Goal: Check status: Check status

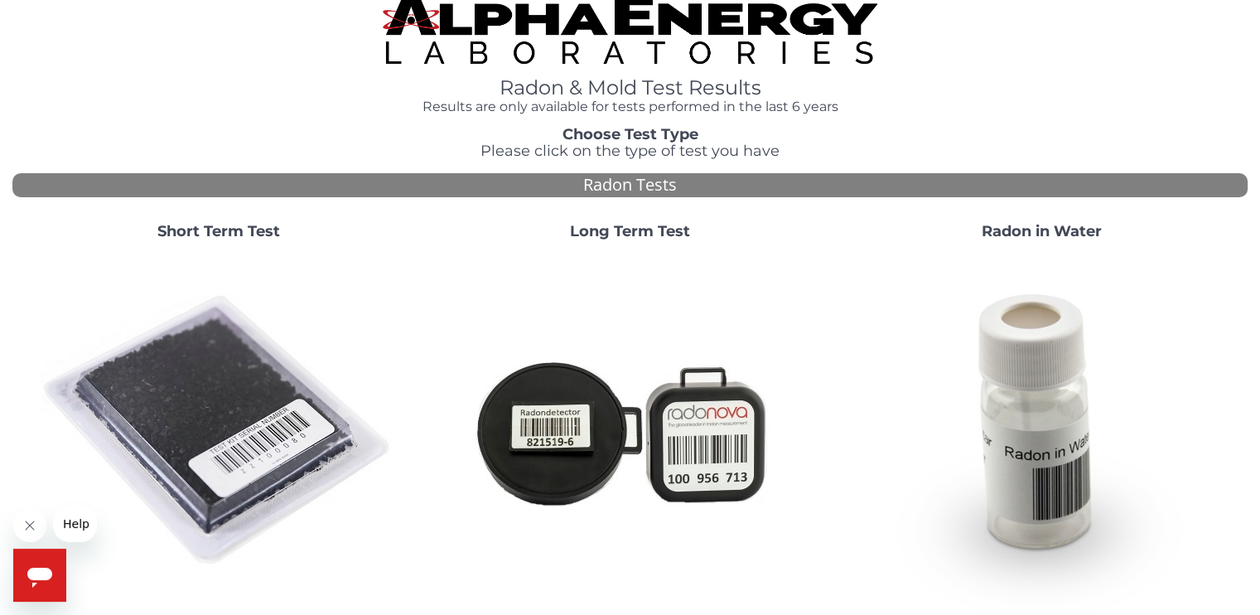
scroll to position [18, 0]
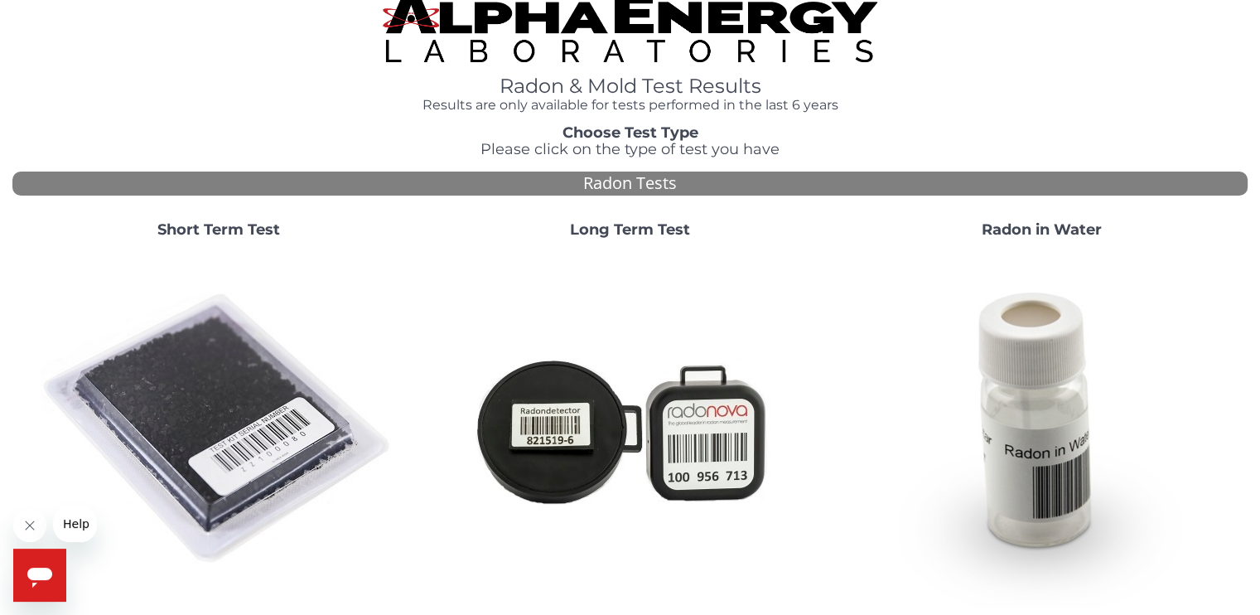
click at [613, 84] on h1 "Radon & Mold Test Results" at bounding box center [630, 86] width 494 height 22
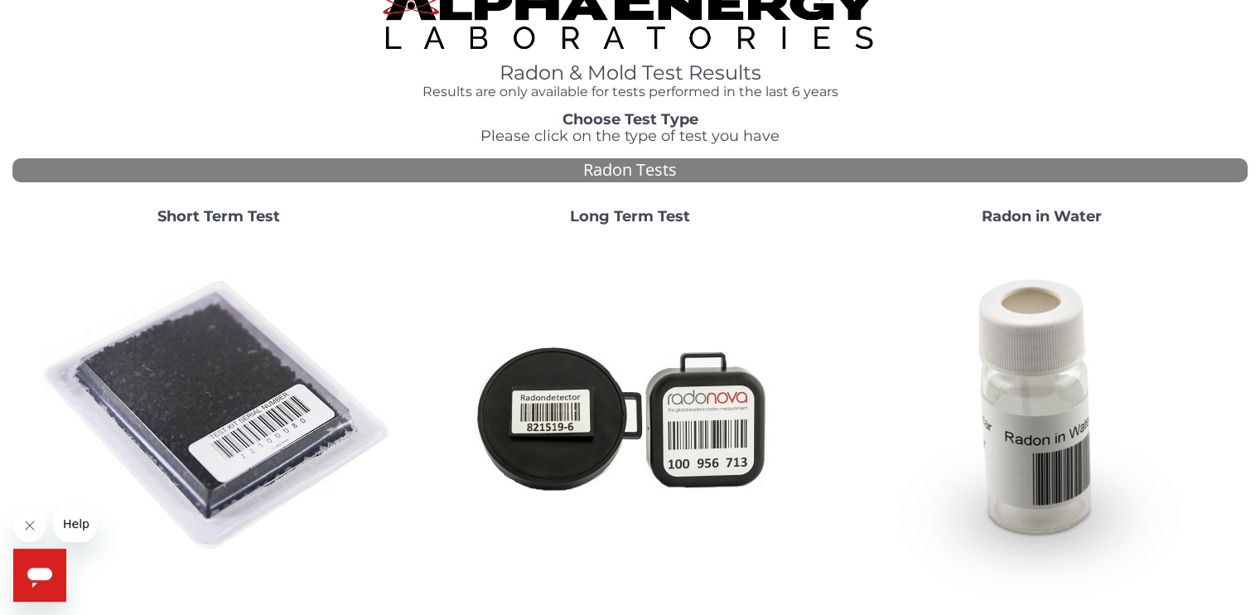
scroll to position [0, 0]
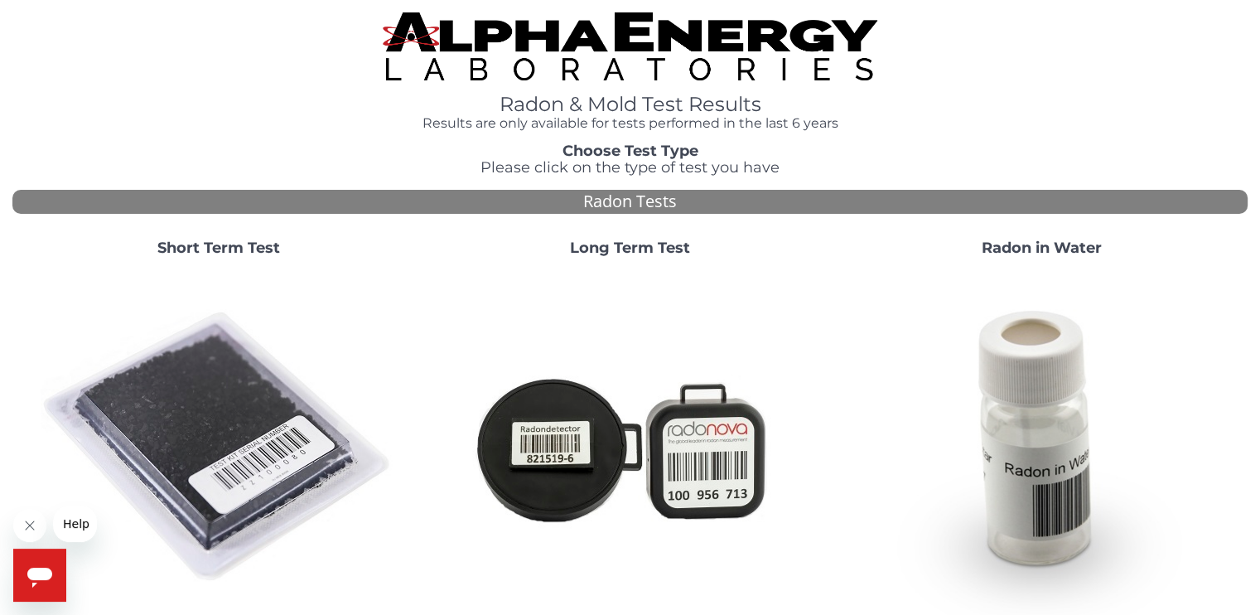
click at [250, 250] on strong "Short Term Test" at bounding box center [218, 248] width 123 height 18
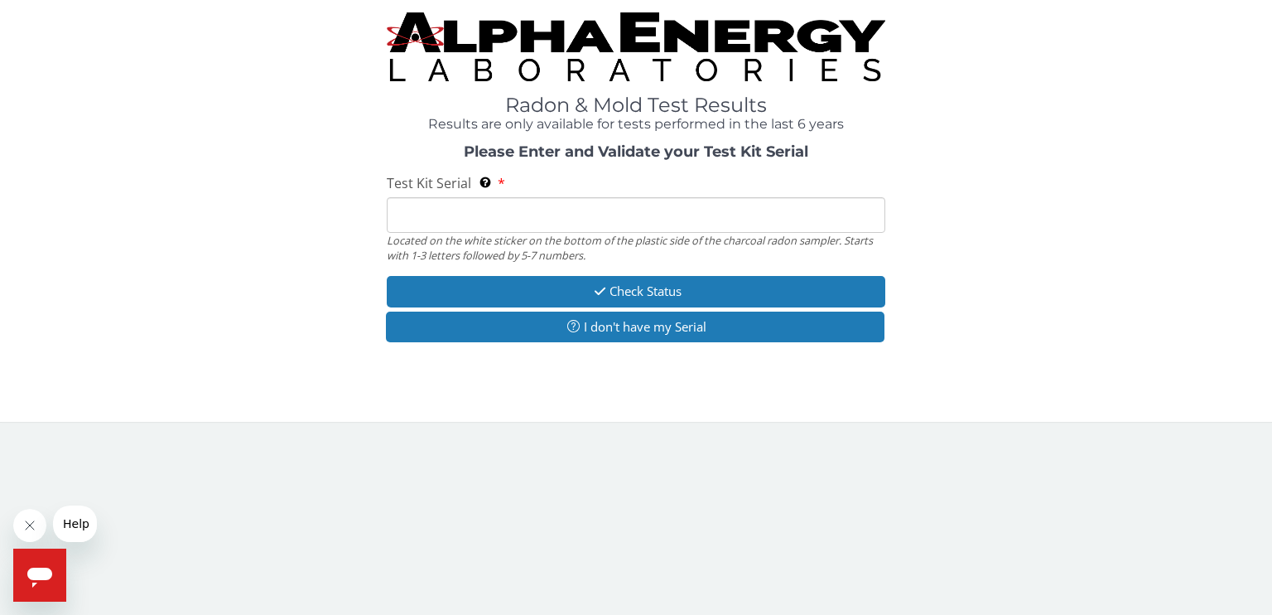
click at [408, 220] on input "Test Kit Serial Located on the white sticker on the bottom of the plastic side …" at bounding box center [636, 215] width 499 height 36
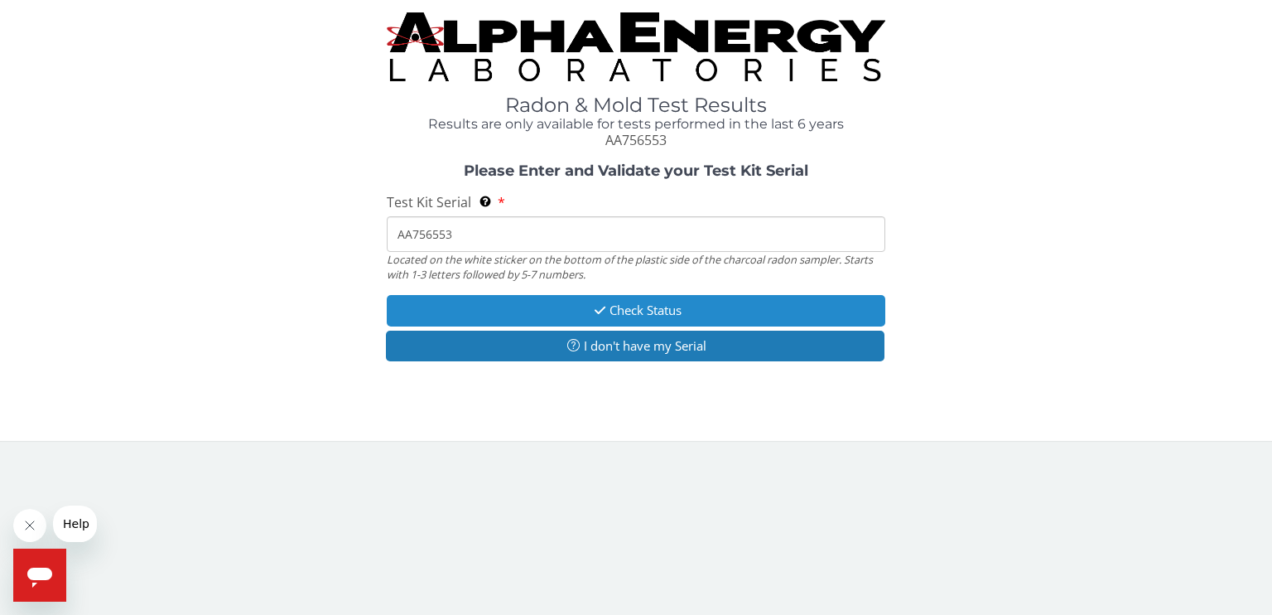
type input "AA756553"
click at [623, 305] on button "Check Status" at bounding box center [636, 310] width 499 height 31
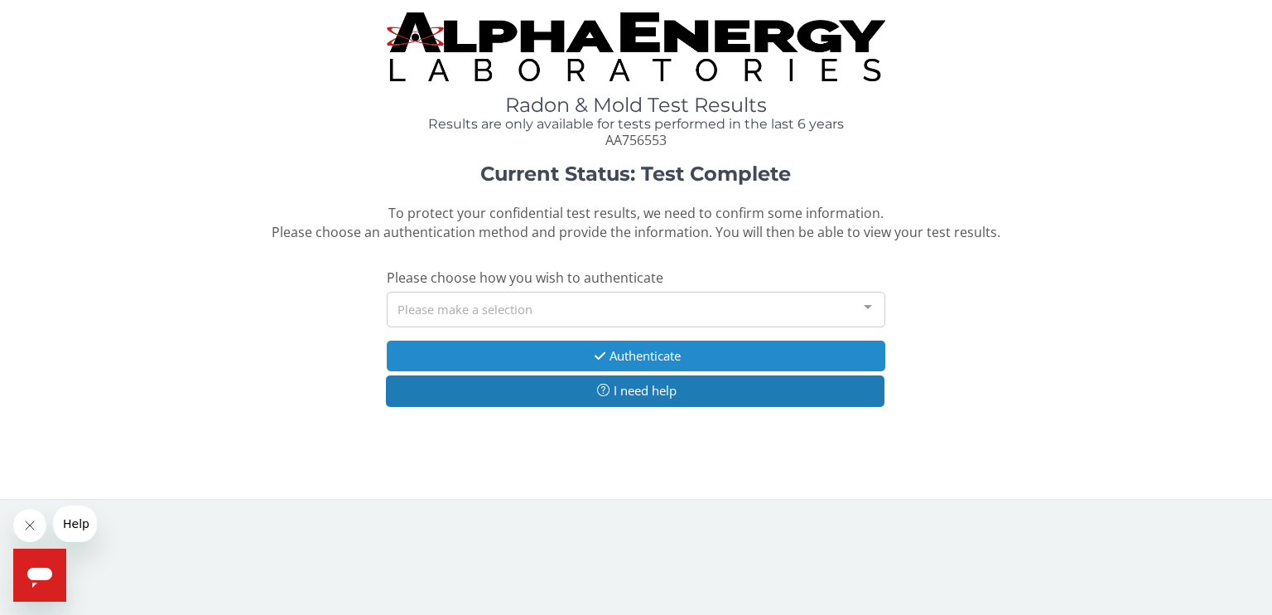
click at [622, 352] on button "Authenticate" at bounding box center [636, 355] width 499 height 31
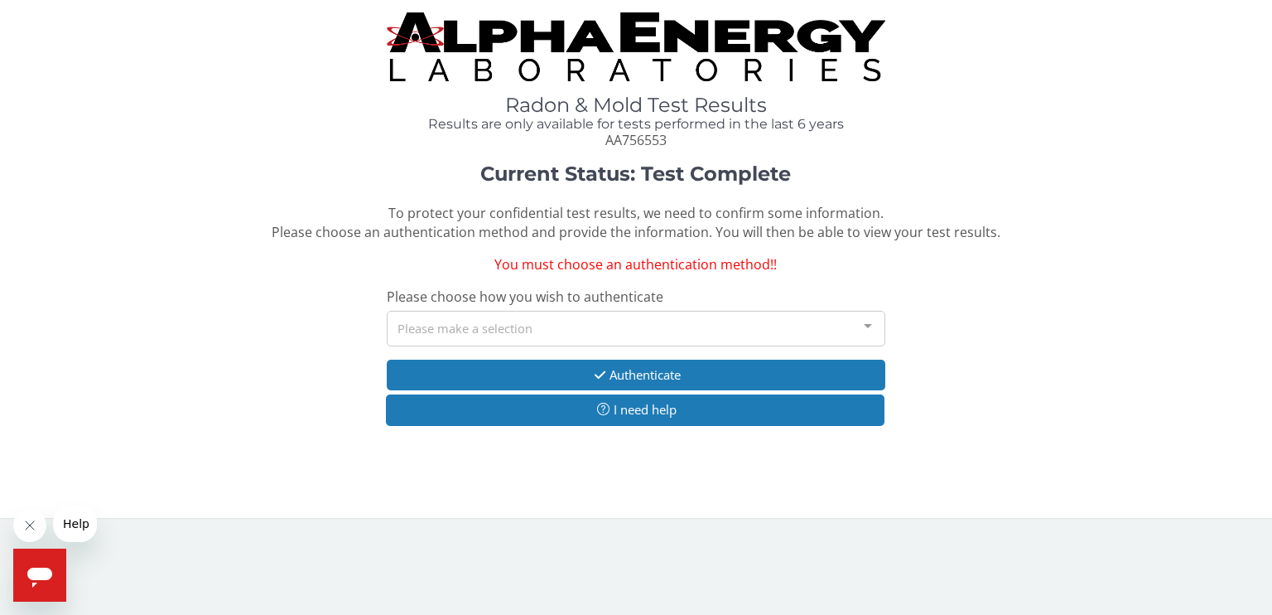
click at [868, 331] on div at bounding box center [868, 326] width 33 height 31
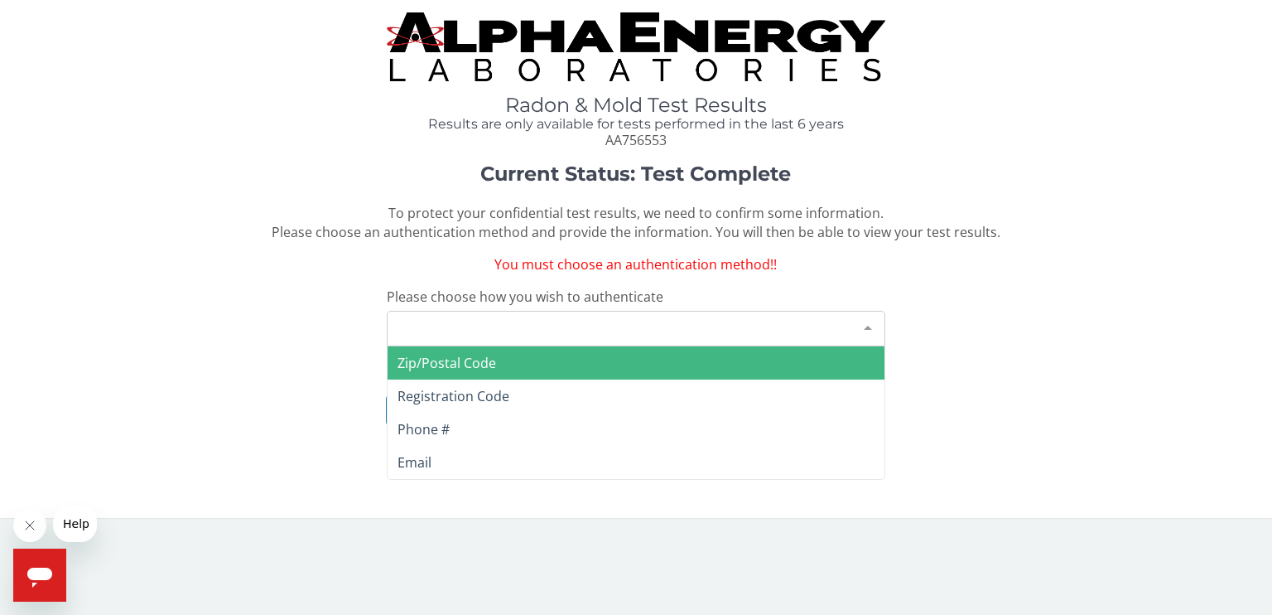
click at [487, 362] on span "Zip/Postal Code" at bounding box center [447, 363] width 99 height 18
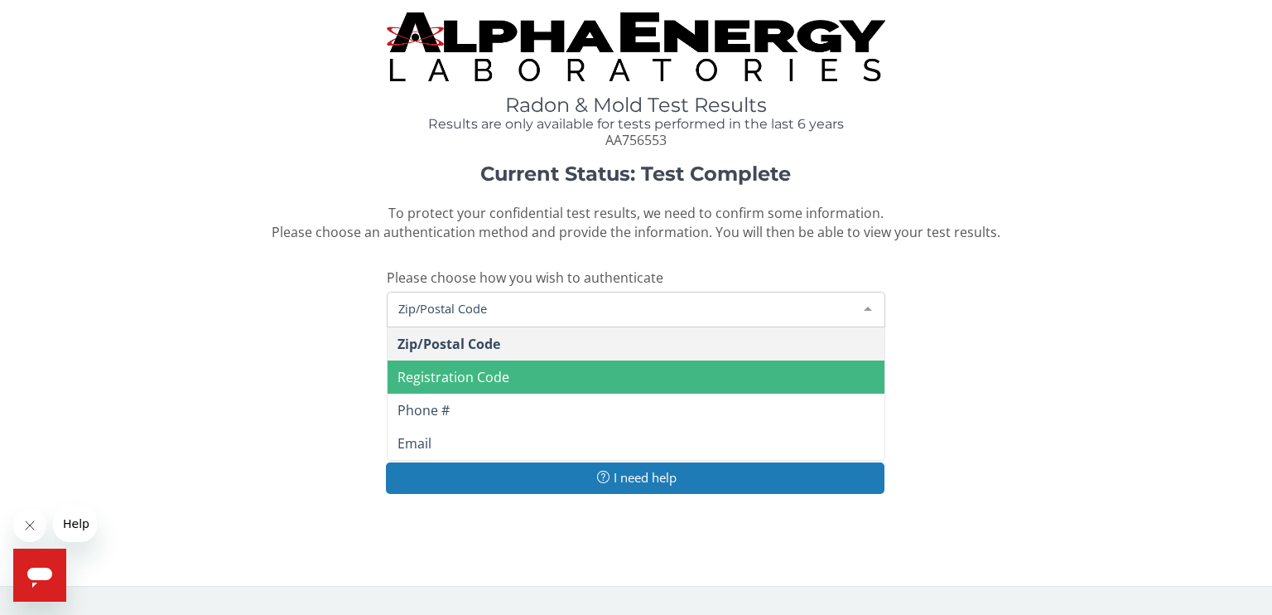
click at [487, 306] on span "Zip/Postal Code" at bounding box center [622, 308] width 457 height 18
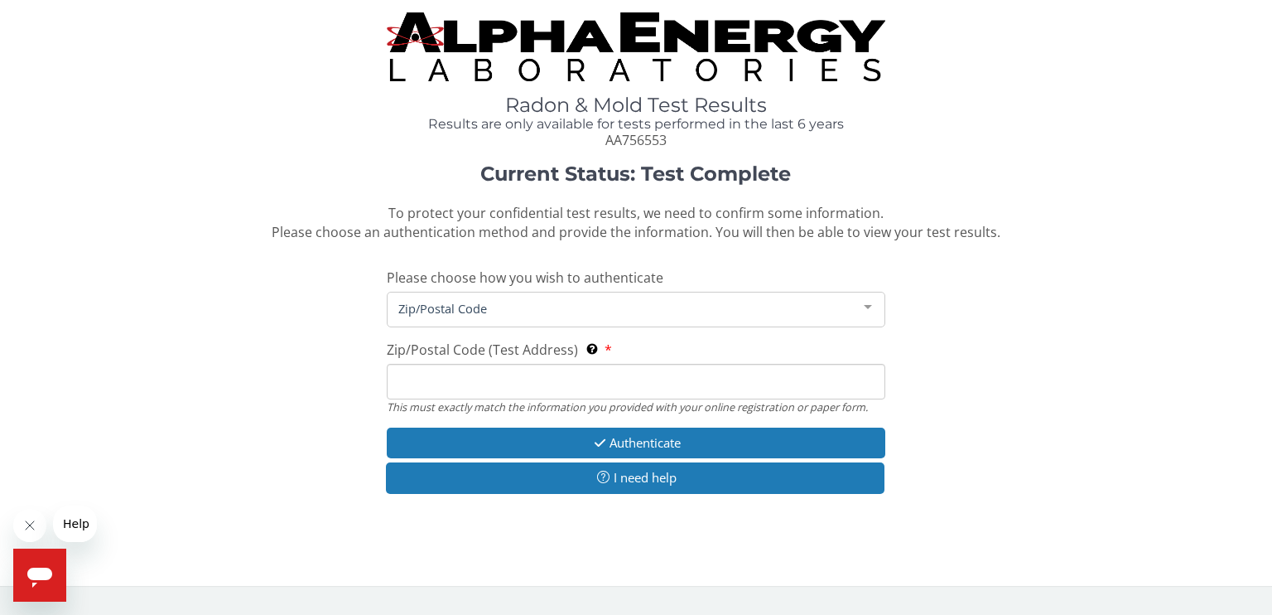
click at [473, 386] on input "Zip/Postal Code (Test Address) This must exactly match the information you prov…" at bounding box center [636, 382] width 499 height 36
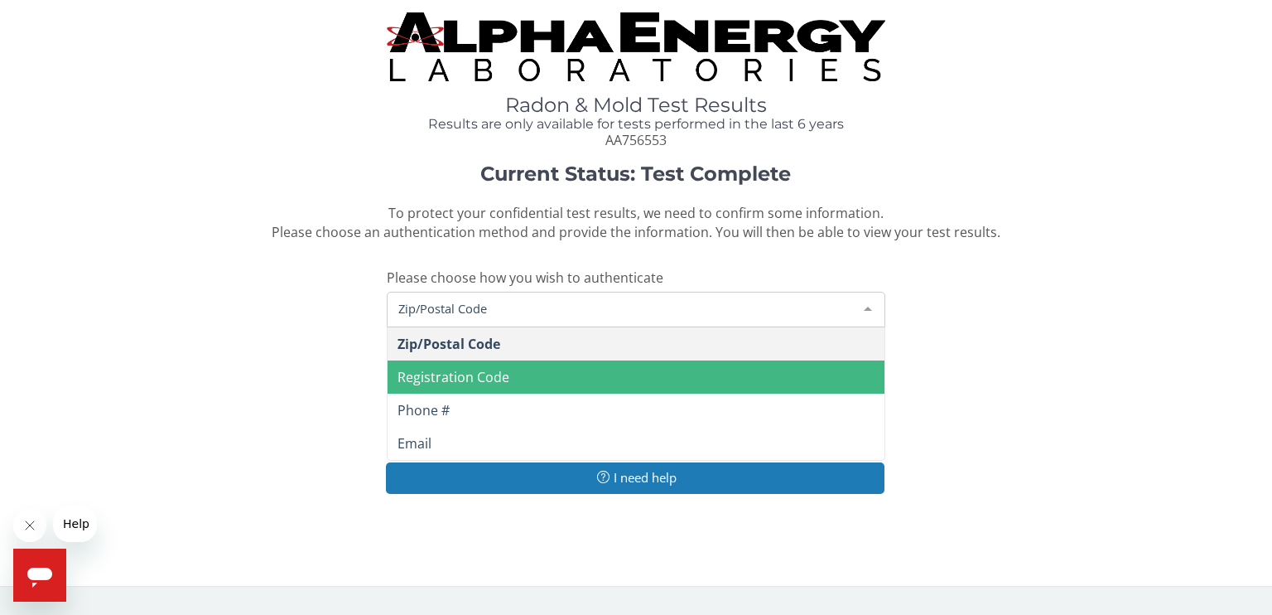
click at [466, 303] on span "Zip/Postal Code" at bounding box center [622, 308] width 457 height 18
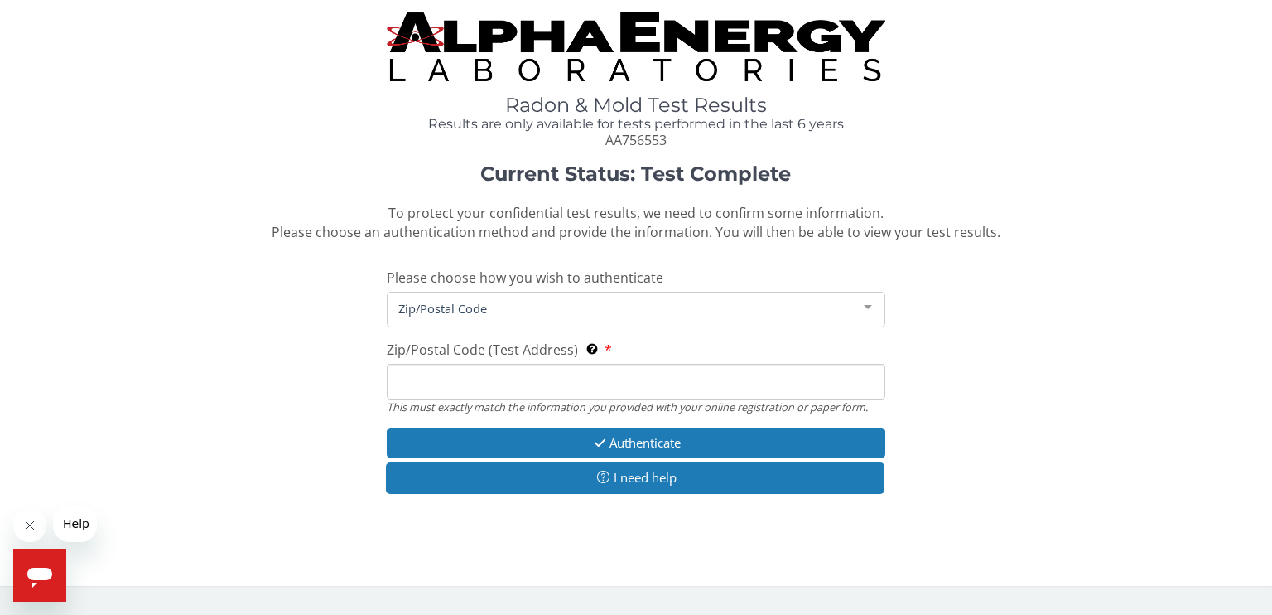
click at [466, 303] on span "Zip/Postal Code" at bounding box center [622, 308] width 457 height 18
click at [464, 396] on input "Zip/Postal Code (Test Address) This must exactly match the information you prov…" at bounding box center [636, 382] width 499 height 36
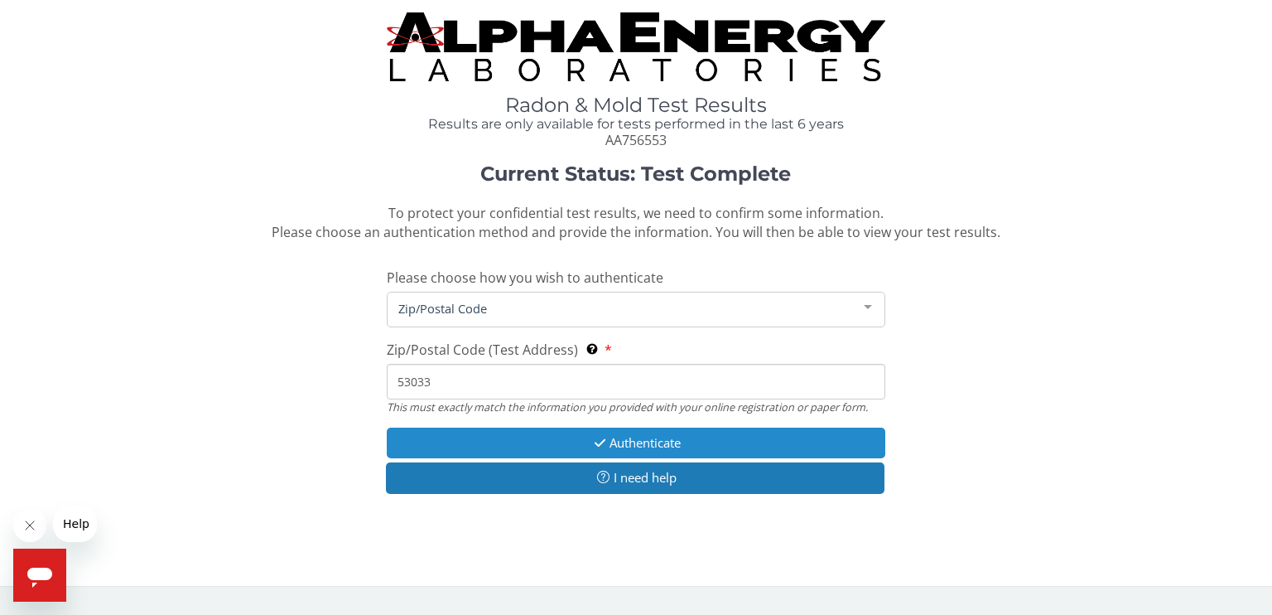
type input "53033"
click at [615, 439] on button "Authenticate" at bounding box center [636, 442] width 499 height 31
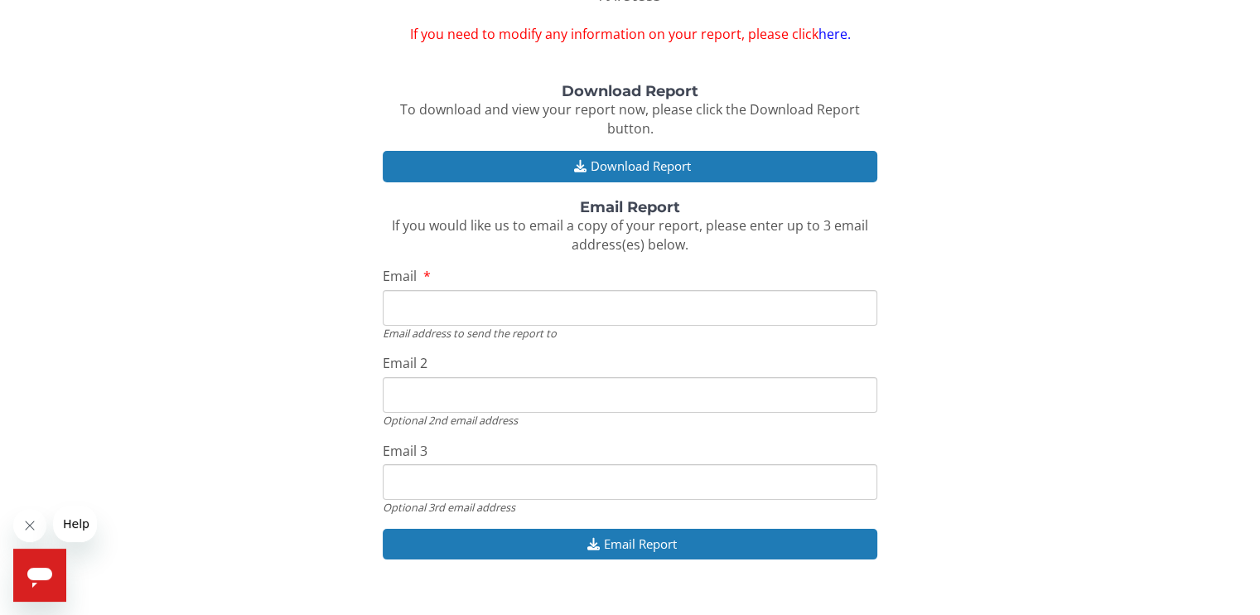
scroll to position [152, 0]
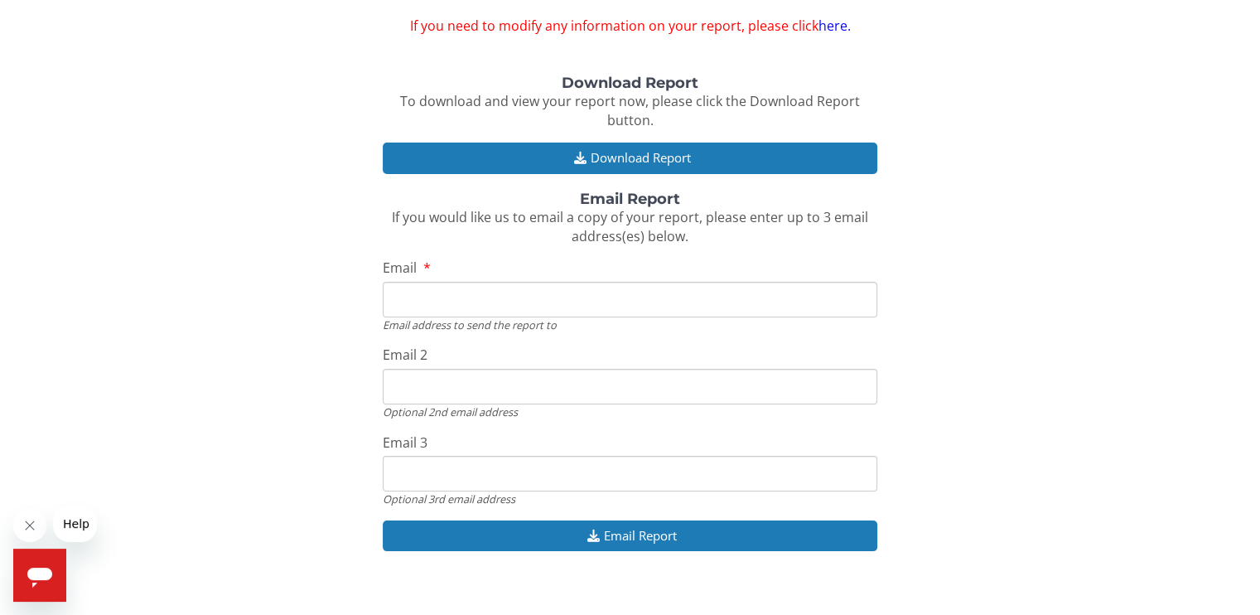
click at [518, 294] on input "Email" at bounding box center [630, 300] width 494 height 36
type input "[EMAIL_ADDRESS][DOMAIN_NAME]"
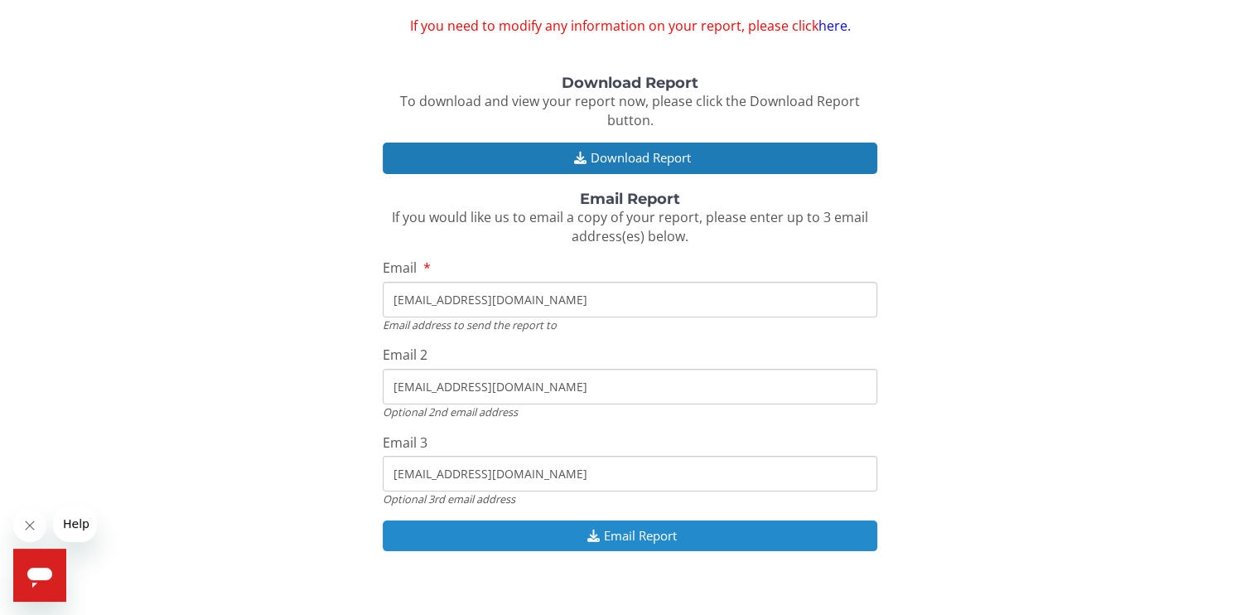
click at [646, 538] on button "Email Report" at bounding box center [630, 535] width 494 height 31
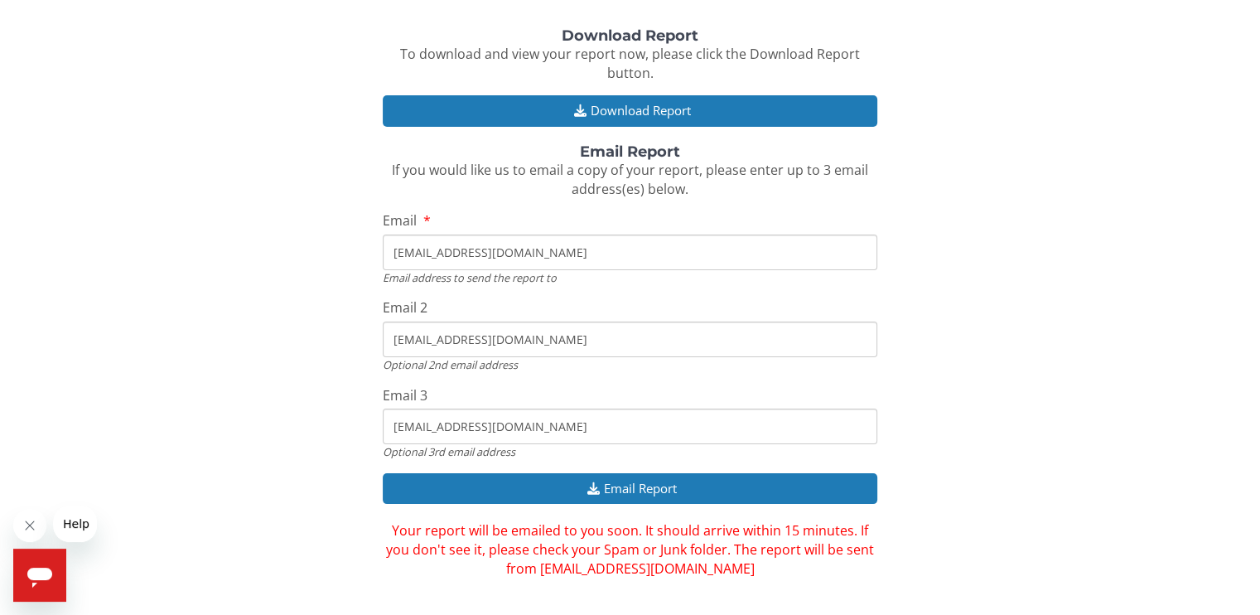
scroll to position [227, 0]
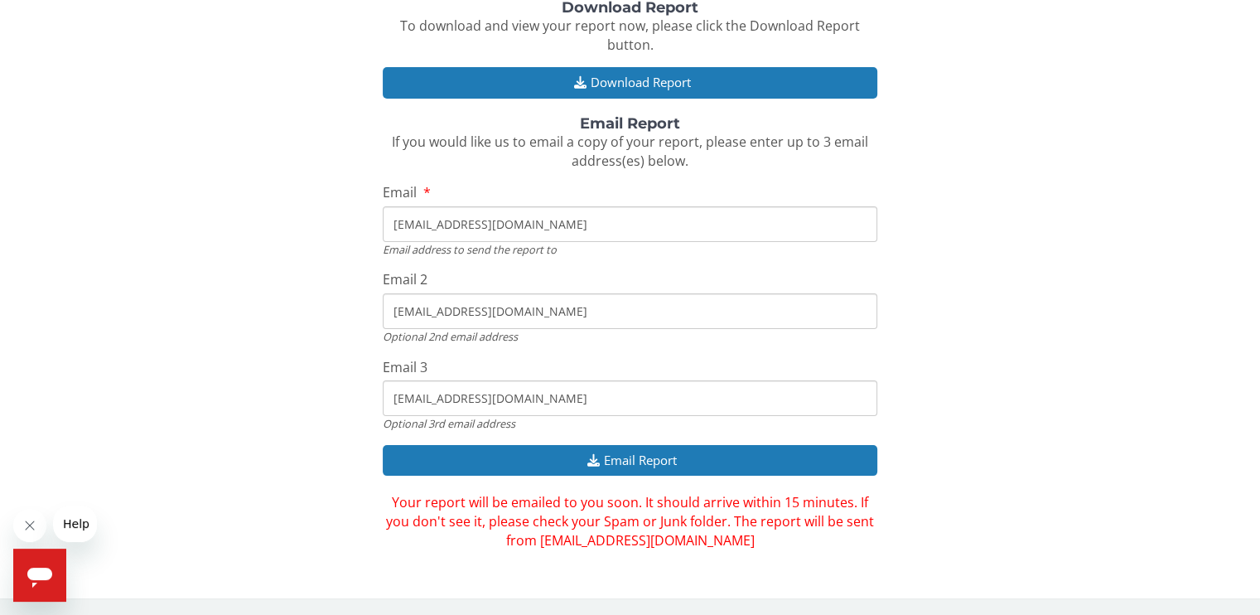
click at [307, 313] on div "Download Report To download and view your report now, please click the Download…" at bounding box center [629, 275] width 1235 height 550
